Goal: Task Accomplishment & Management: Manage account settings

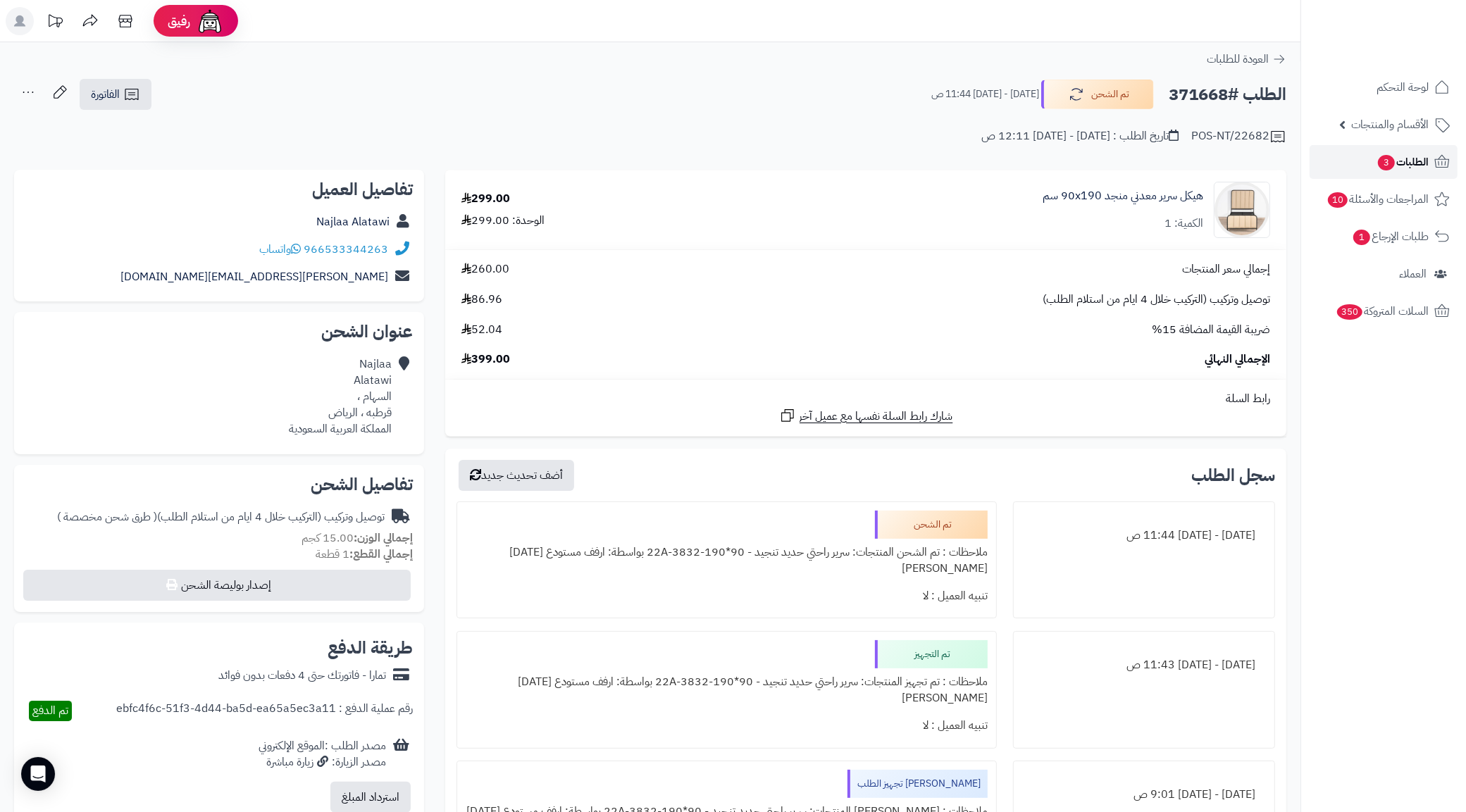
click at [1365, 155] on link "الطلبات 3" at bounding box center [1384, 161] width 148 height 33
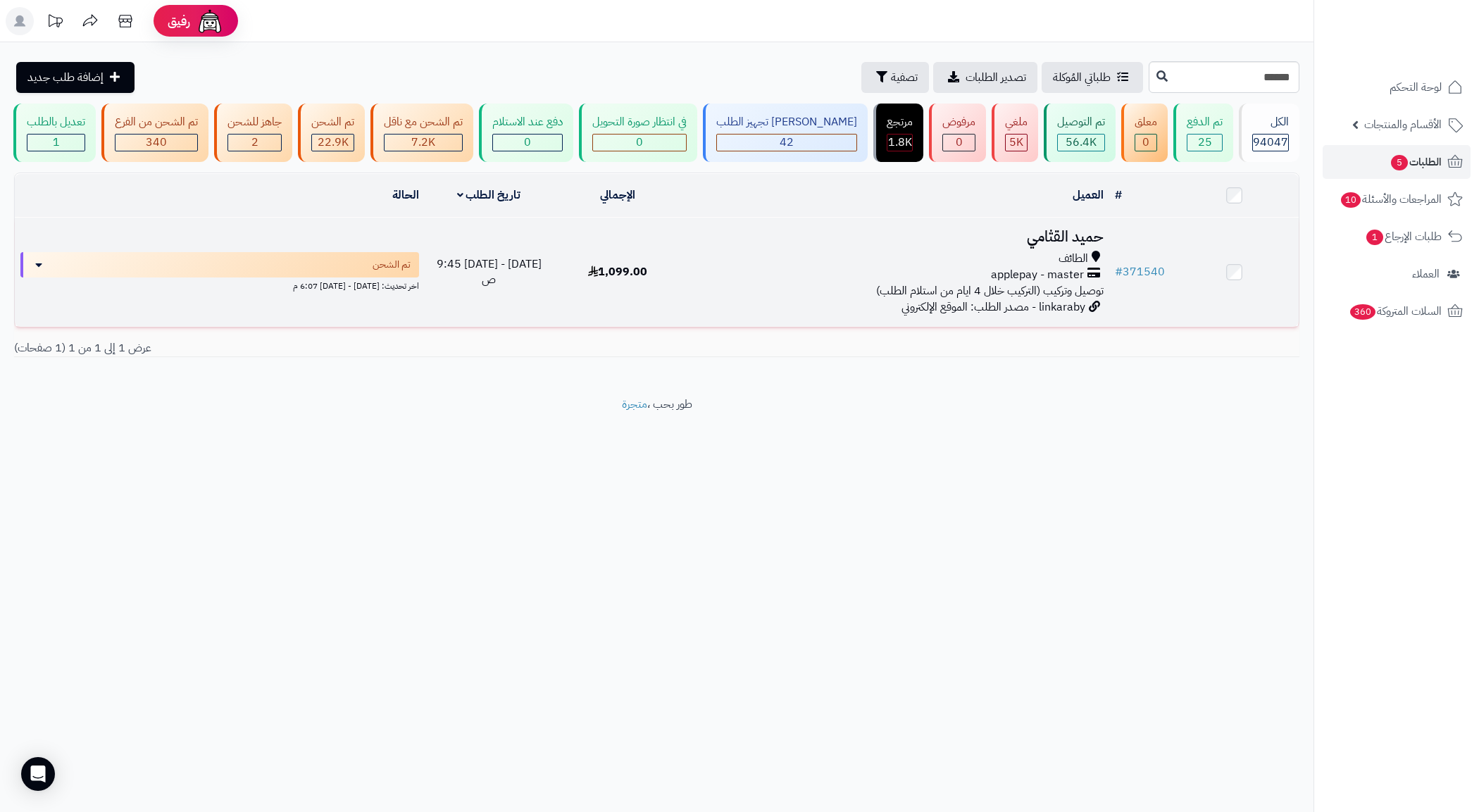
click at [727, 279] on div "applepay - master" at bounding box center [895, 275] width 416 height 16
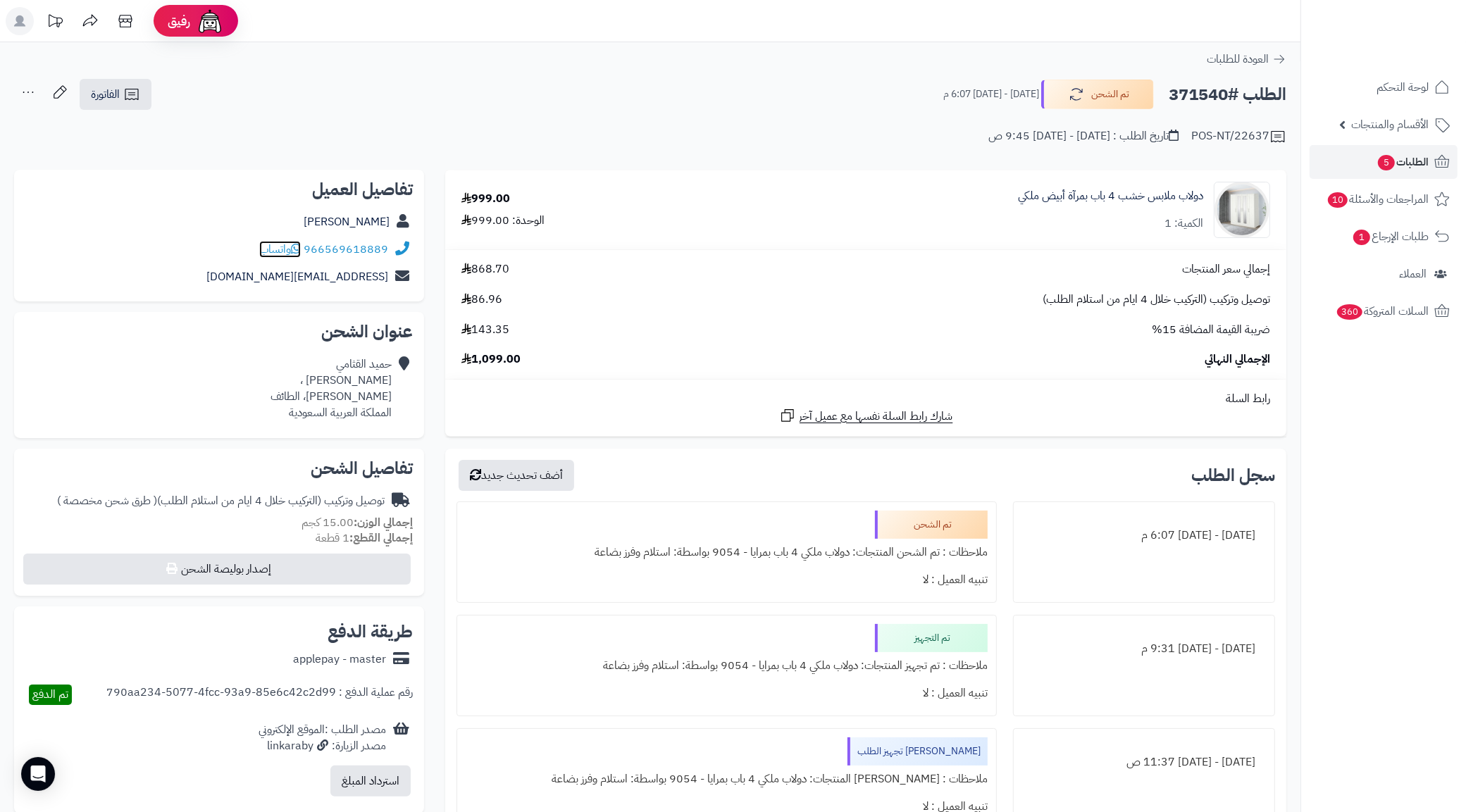
click at [259, 250] on link "واتساب" at bounding box center [279, 250] width 41 height 17
click at [243, 250] on div "966569618889 واتساب" at bounding box center [219, 249] width 388 height 27
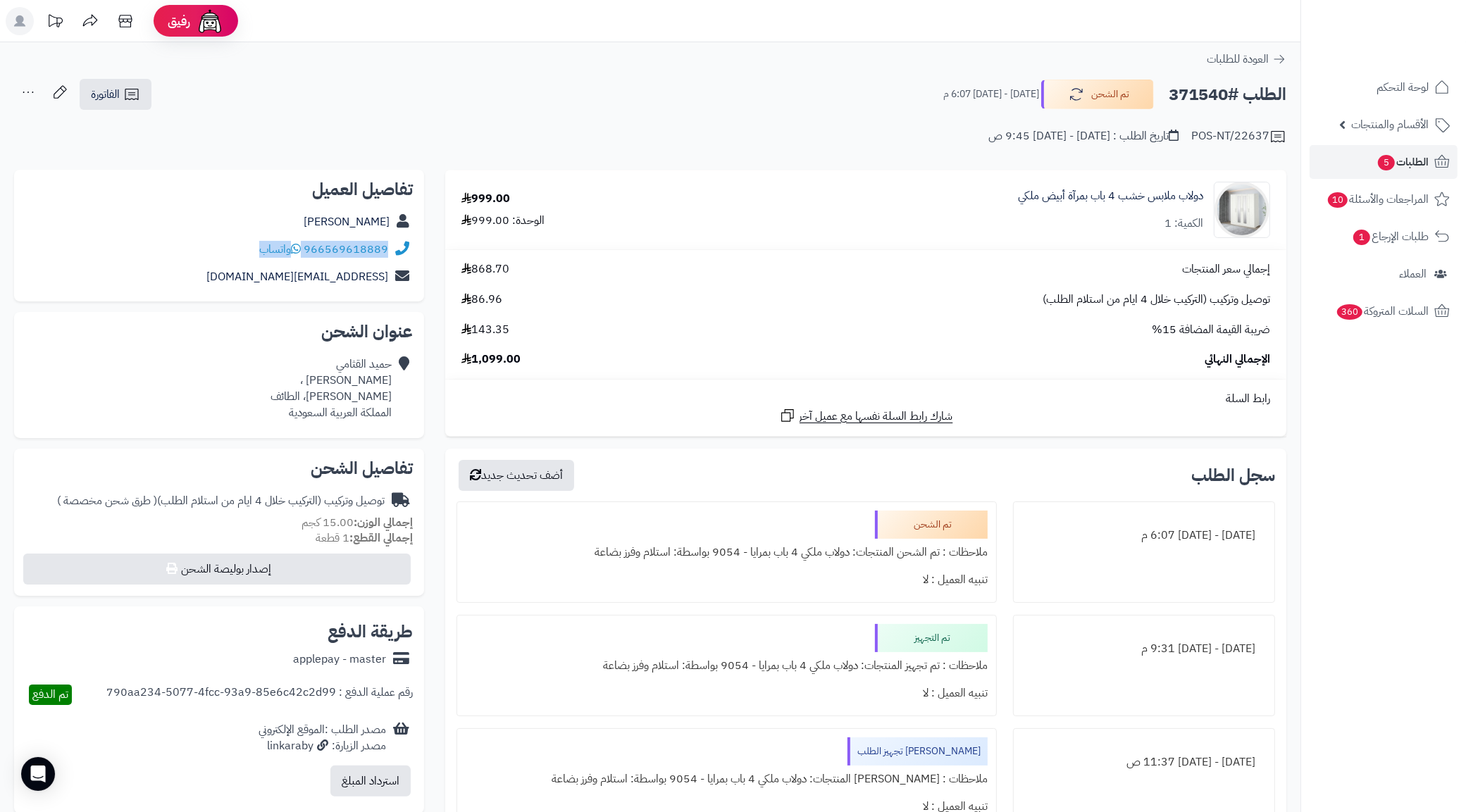
click at [243, 250] on div "966569618889 واتساب" at bounding box center [219, 249] width 388 height 27
copy div "966569618889 واتساب"
click at [1370, 156] on link "الطلبات 5" at bounding box center [1384, 161] width 148 height 33
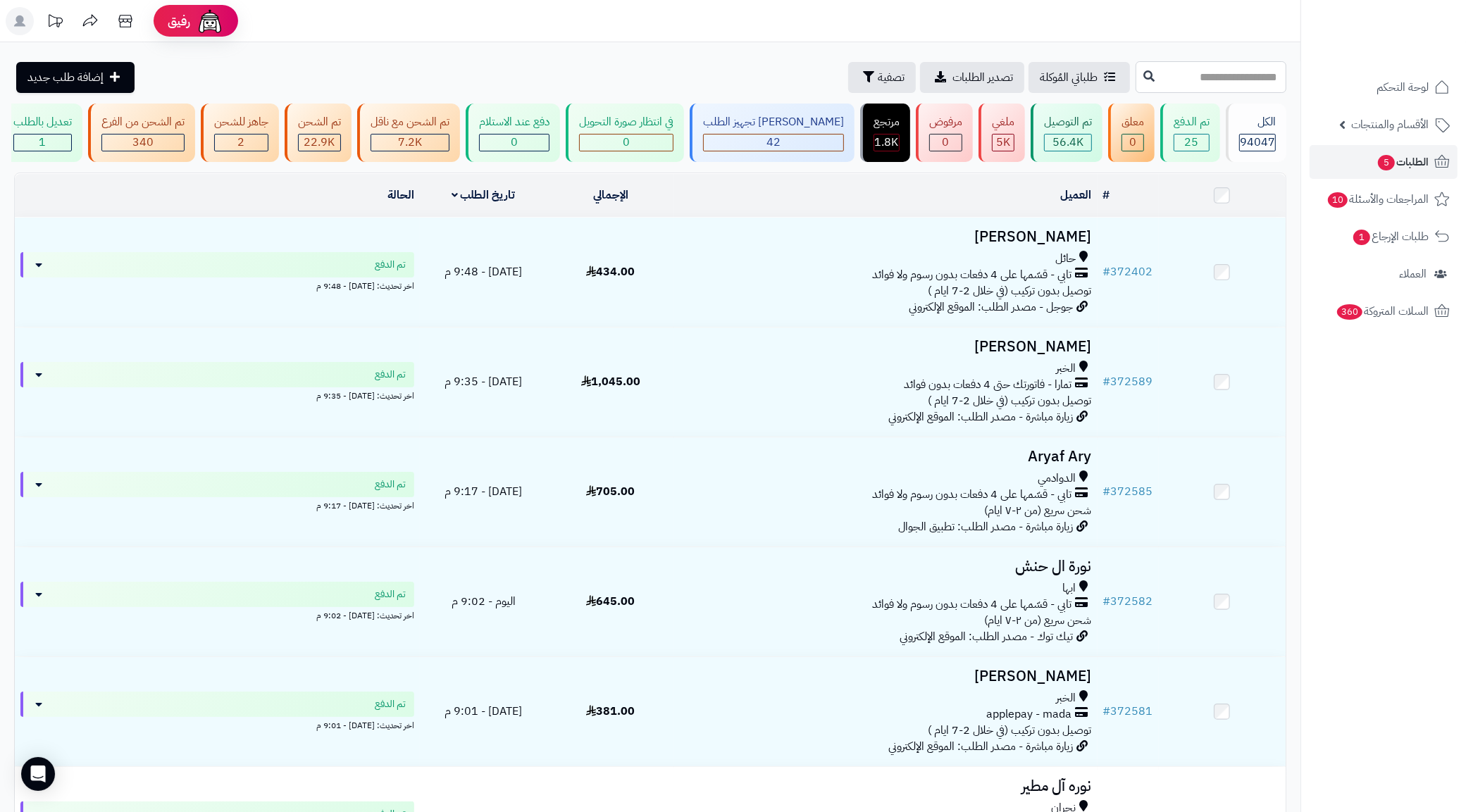
click at [1152, 65] on input "text" at bounding box center [1211, 77] width 151 height 32
paste input "******"
type input "******"
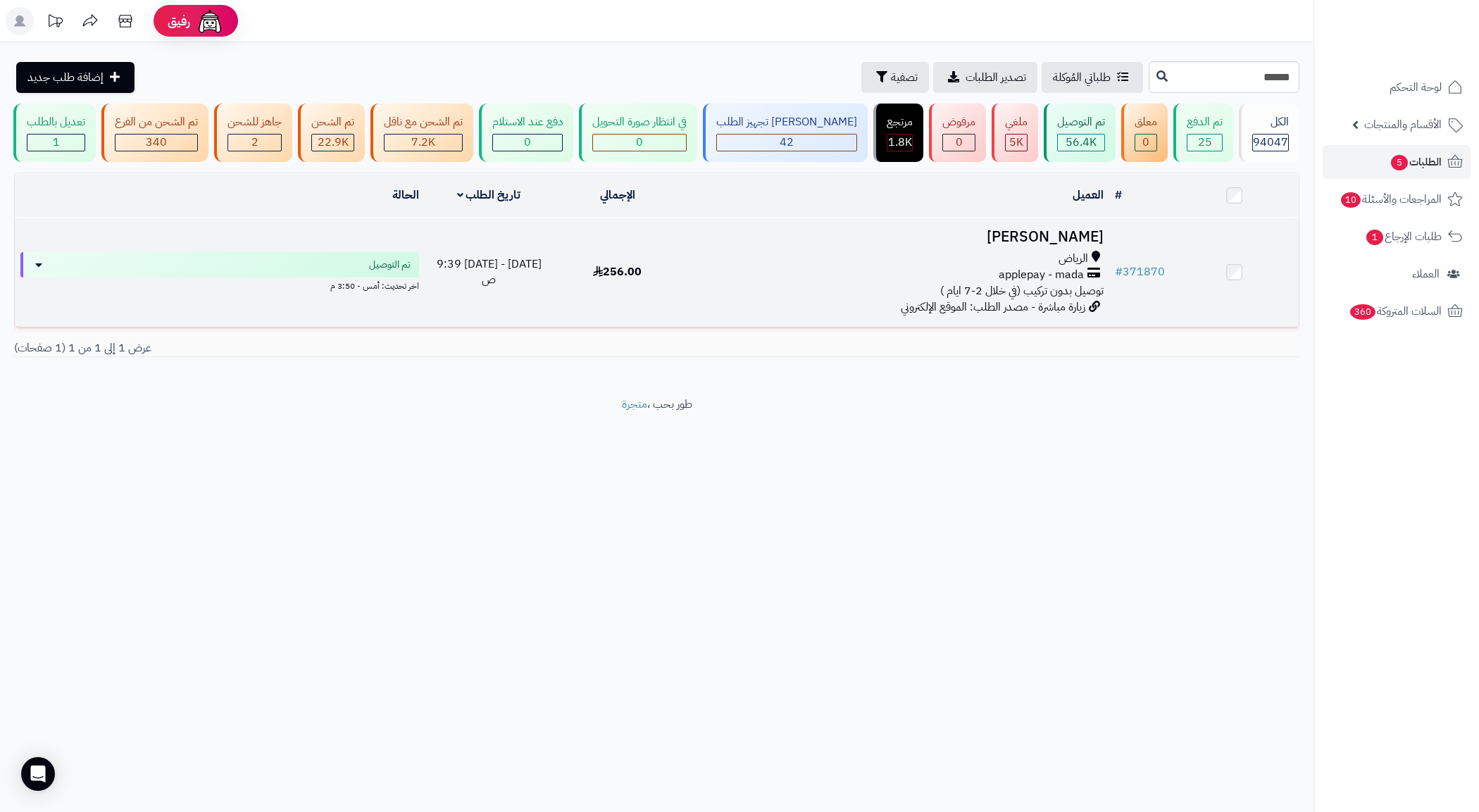
click at [917, 267] on div "الرياض" at bounding box center [895, 258] width 416 height 16
